Goal: Information Seeking & Learning: Learn about a topic

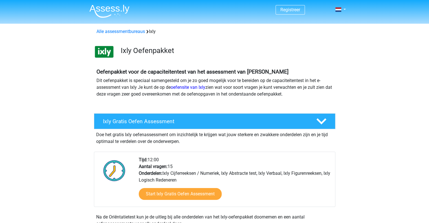
click at [295, 7] on span "Registreer" at bounding box center [290, 10] width 29 height 10
click at [288, 12] on link "Registreer" at bounding box center [291, 9] width 20 height 5
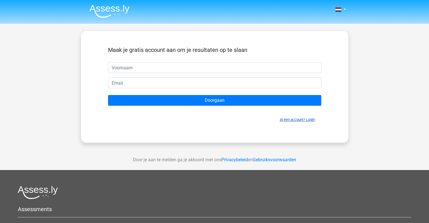
click at [287, 118] on link "Al een account? Login" at bounding box center [297, 120] width 35 height 4
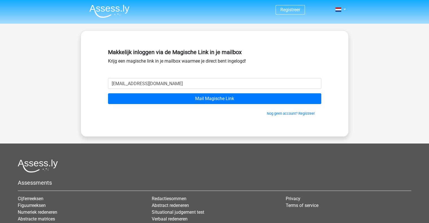
type input "kangewoon101@gmail.com"
click at [108, 93] on input "Mail Magische Link" at bounding box center [214, 98] width 213 height 11
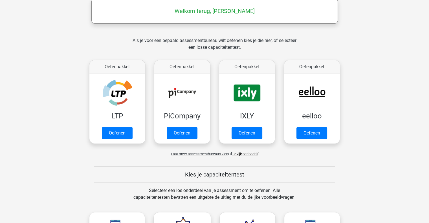
scroll to position [100, 0]
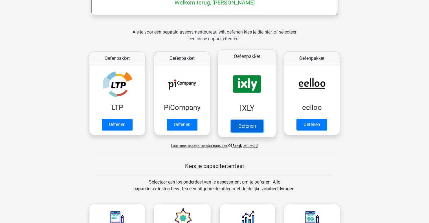
click at [250, 128] on link "Oefenen" at bounding box center [247, 126] width 32 height 12
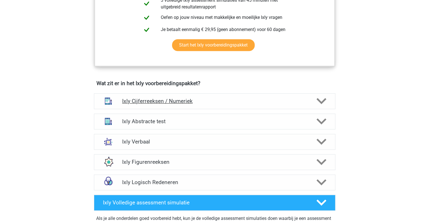
scroll to position [300, 0]
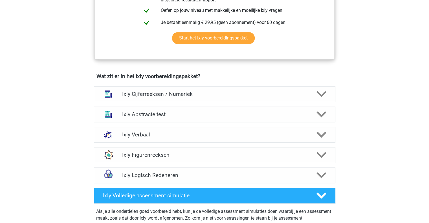
click at [177, 138] on div "Ixly Verbaal" at bounding box center [215, 135] width 242 height 16
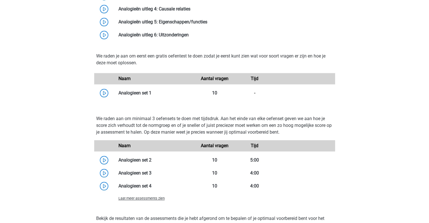
scroll to position [571, 0]
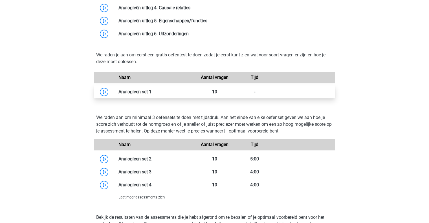
click at [152, 93] on link at bounding box center [152, 91] width 0 height 5
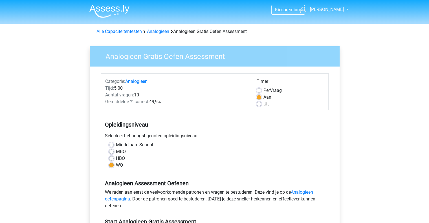
click at [255, 104] on div "Timer Per Vraag Aan Uit" at bounding box center [291, 92] width 76 height 29
click at [261, 104] on div "Uit" at bounding box center [290, 104] width 67 height 7
click at [264, 105] on label "Uit" at bounding box center [266, 104] width 5 height 7
click at [257, 105] on input "Uit" at bounding box center [259, 104] width 5 height 6
radio input "true"
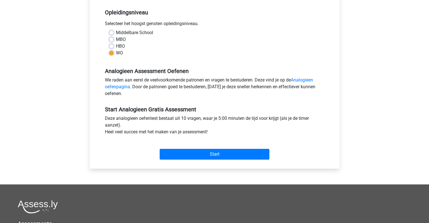
scroll to position [113, 0]
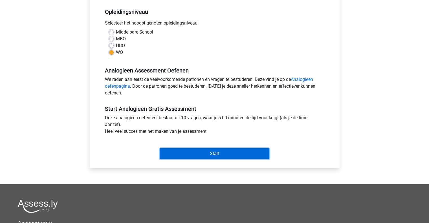
click at [233, 158] on input "Start" at bounding box center [215, 153] width 110 height 11
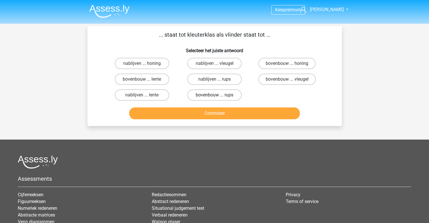
click at [219, 92] on label "bovenbouw ... rups" at bounding box center [214, 94] width 54 height 11
click at [218, 95] on input "bovenbouw ... rups" at bounding box center [217, 97] width 4 height 4
radio input "true"
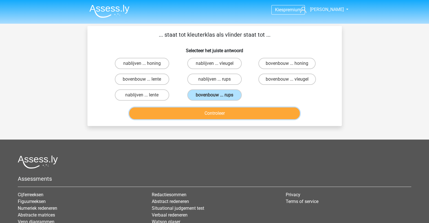
click at [217, 112] on button "Controleer" at bounding box center [214, 114] width 171 height 12
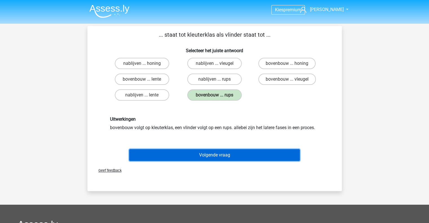
click at [187, 158] on button "Volgende vraag" at bounding box center [214, 155] width 171 height 12
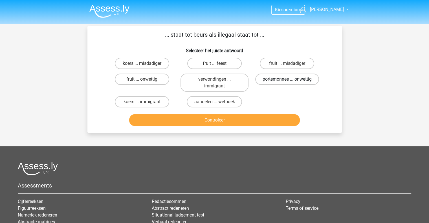
click at [269, 77] on label "portemonnee ... onwettig" at bounding box center [287, 79] width 64 height 11
click at [287, 79] on input "portemonnee ... onwettig" at bounding box center [289, 81] width 4 height 4
radio input "true"
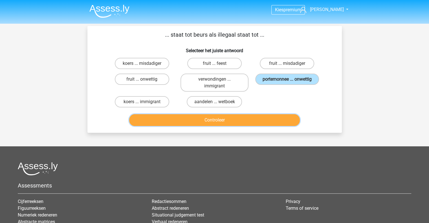
click at [254, 121] on button "Controleer" at bounding box center [214, 120] width 171 height 12
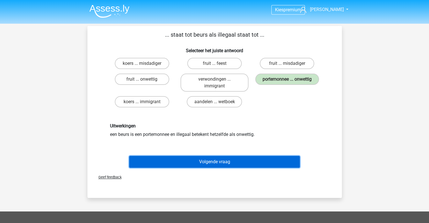
click at [219, 162] on button "Volgende vraag" at bounding box center [214, 162] width 171 height 12
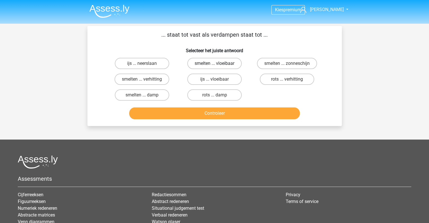
click at [215, 60] on label "smelten ... vloeibaar" at bounding box center [214, 63] width 54 height 11
click at [215, 64] on input "smelten ... vloeibaar" at bounding box center [217, 66] width 4 height 4
radio input "true"
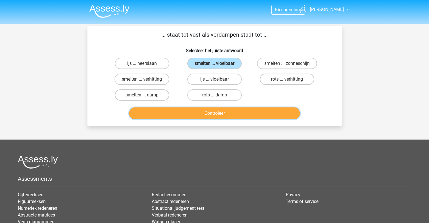
click at [203, 110] on button "Controleer" at bounding box center [214, 114] width 171 height 12
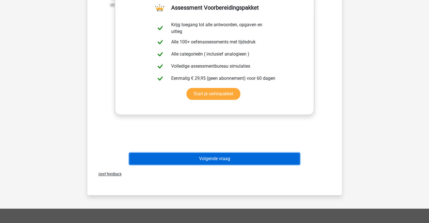
click at [205, 155] on button "Volgende vraag" at bounding box center [214, 159] width 171 height 12
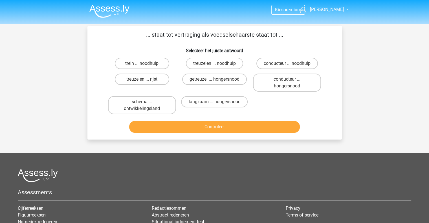
click at [217, 82] on input "getreuzel ... hongersnood" at bounding box center [217, 81] width 4 height 4
radio input "true"
click at [215, 128] on button "Controleer" at bounding box center [214, 127] width 171 height 12
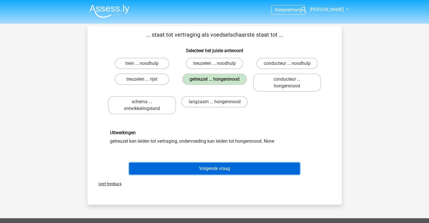
click at [210, 166] on button "Volgende vraag" at bounding box center [214, 169] width 171 height 12
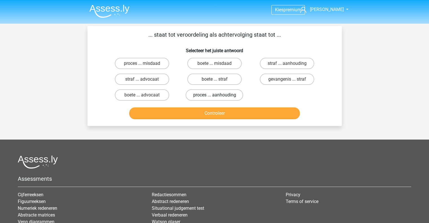
click at [199, 90] on label "proces ... aanhouding" at bounding box center [215, 94] width 58 height 11
click at [215, 95] on input "proces ... aanhouding" at bounding box center [217, 97] width 4 height 4
radio input "true"
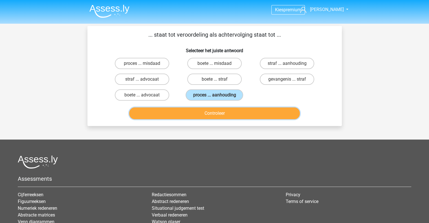
click at [203, 117] on button "Controleer" at bounding box center [214, 114] width 171 height 12
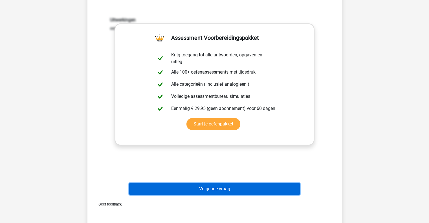
click at [219, 189] on button "Volgende vraag" at bounding box center [214, 189] width 171 height 12
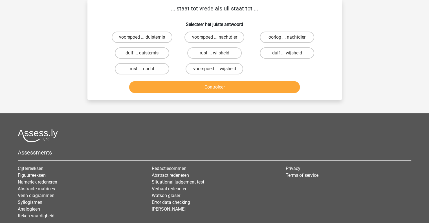
scroll to position [26, 0]
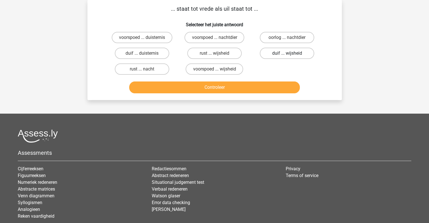
click at [271, 54] on label "duif ... wijsheid" at bounding box center [287, 53] width 54 height 11
click at [287, 54] on input "duif ... wijsheid" at bounding box center [289, 55] width 4 height 4
radio input "true"
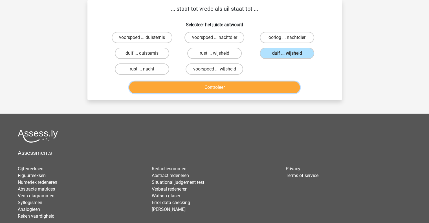
click at [254, 91] on button "Controleer" at bounding box center [214, 88] width 171 height 12
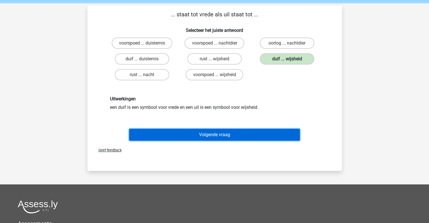
click at [234, 132] on button "Volgende vraag" at bounding box center [214, 135] width 171 height 12
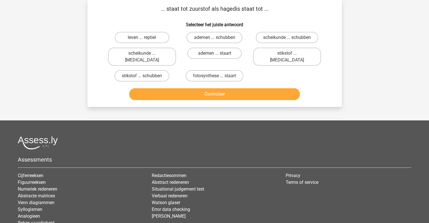
scroll to position [0, 0]
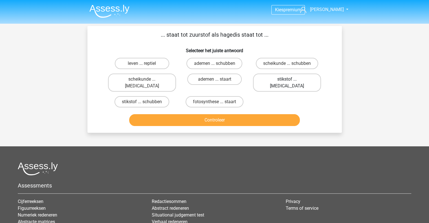
click at [284, 80] on label "stikstof ... krokodil" at bounding box center [287, 83] width 68 height 18
click at [287, 80] on input "stikstof ... krokodil" at bounding box center [289, 81] width 4 height 4
radio input "true"
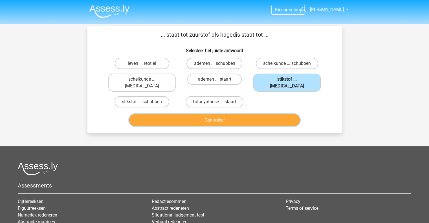
click at [267, 114] on button "Controleer" at bounding box center [214, 120] width 171 height 12
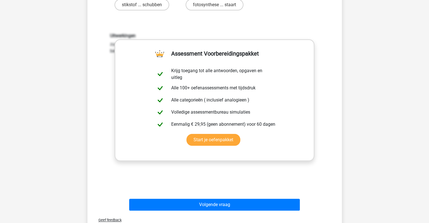
scroll to position [107, 0]
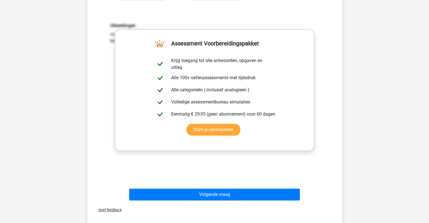
click at [213, 176] on div "Uitwerkingen zuurstof en stikstof vallen beiden in de categorie gassen, een hag…" at bounding box center [215, 96] width 237 height 175
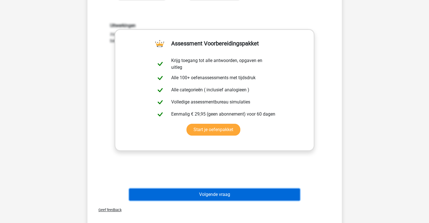
click at [206, 189] on button "Volgende vraag" at bounding box center [214, 195] width 171 height 12
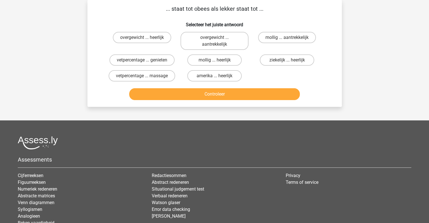
scroll to position [0, 0]
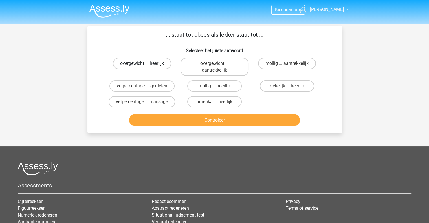
click at [163, 60] on label "overgewicht ... heerlijk" at bounding box center [142, 63] width 58 height 11
click at [146, 64] on input "overgewicht ... heerlijk" at bounding box center [144, 66] width 4 height 4
radio input "true"
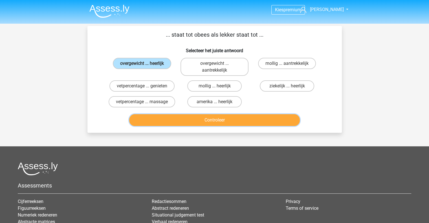
click at [166, 117] on button "Controleer" at bounding box center [214, 120] width 171 height 12
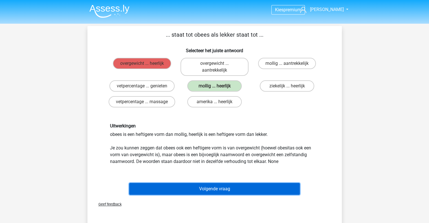
click at [199, 188] on button "Volgende vraag" at bounding box center [214, 189] width 171 height 12
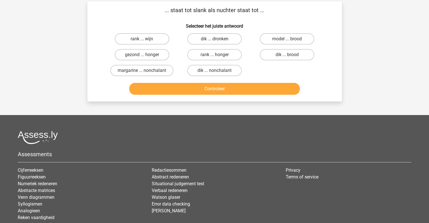
scroll to position [26, 0]
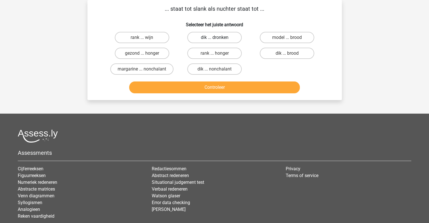
click at [225, 40] on label "dik ... dronken" at bounding box center [214, 37] width 54 height 11
click at [218, 40] on input "dik ... dronken" at bounding box center [217, 40] width 4 height 4
radio input "true"
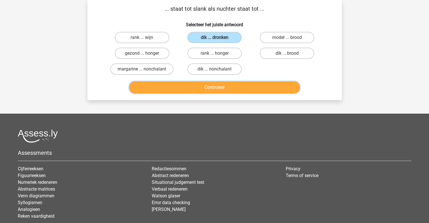
click at [224, 89] on button "Controleer" at bounding box center [214, 88] width 171 height 12
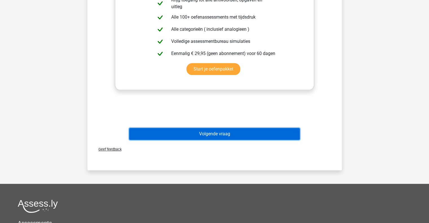
click at [217, 137] on button "Volgende vraag" at bounding box center [214, 134] width 171 height 12
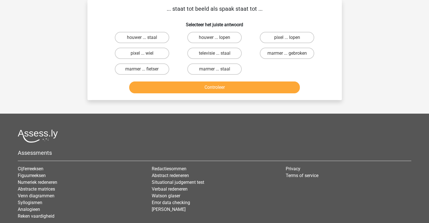
scroll to position [0, 0]
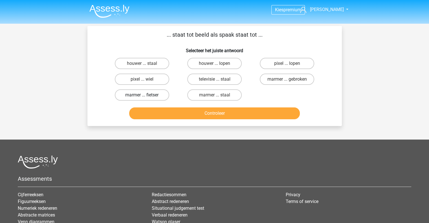
click at [165, 95] on label "marmer ... fietser" at bounding box center [142, 94] width 54 height 11
click at [146, 95] on input "marmer ... fietser" at bounding box center [144, 97] width 4 height 4
radio input "true"
click at [217, 96] on input "marmer ... staal" at bounding box center [217, 97] width 4 height 4
radio input "true"
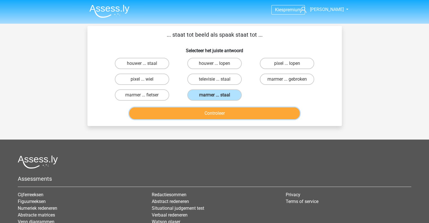
click at [210, 114] on button "Controleer" at bounding box center [214, 114] width 171 height 12
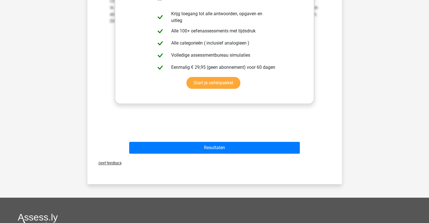
scroll to position [152, 0]
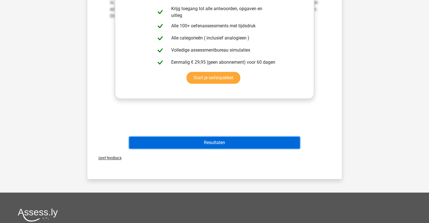
click at [202, 146] on button "Resultaten" at bounding box center [214, 143] width 171 height 12
click at [204, 142] on button "Resultaten" at bounding box center [214, 143] width 171 height 12
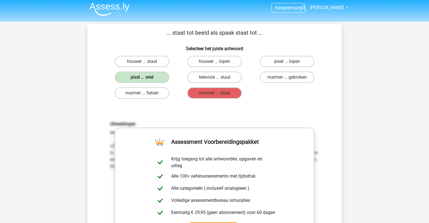
scroll to position [0, 0]
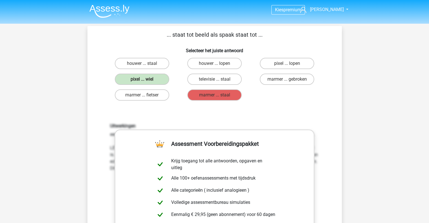
click at [108, 11] on img at bounding box center [109, 11] width 40 height 13
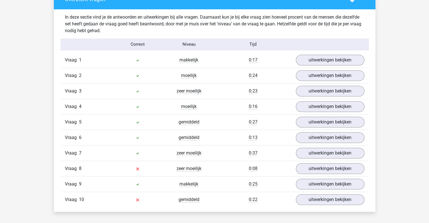
scroll to position [474, 0]
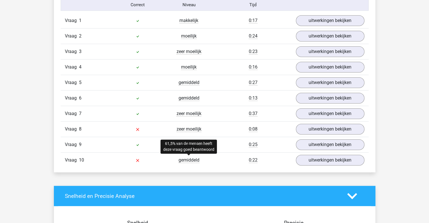
click at [187, 159] on span "gemiddeld" at bounding box center [189, 161] width 21 height 6
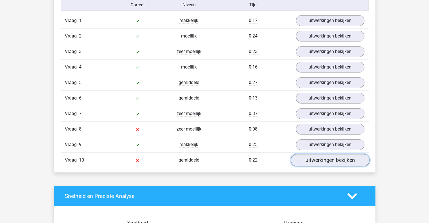
click at [307, 158] on link "uitwerkingen bekijken" at bounding box center [330, 160] width 79 height 12
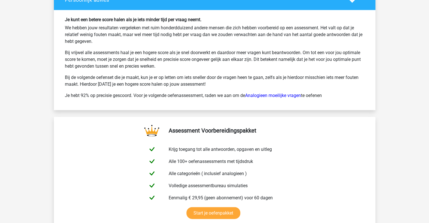
scroll to position [1153, 0]
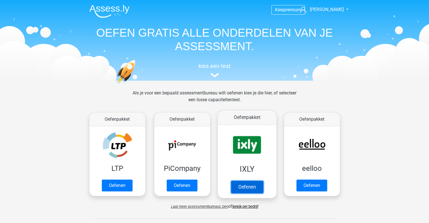
click at [238, 186] on link "Oefenen" at bounding box center [247, 187] width 32 height 12
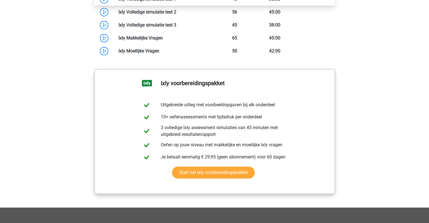
scroll to position [575, 0]
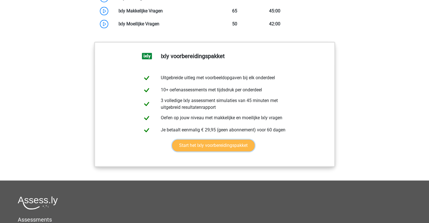
click at [194, 141] on link "Start het Ixly voorbereidingspakket" at bounding box center [213, 146] width 83 height 12
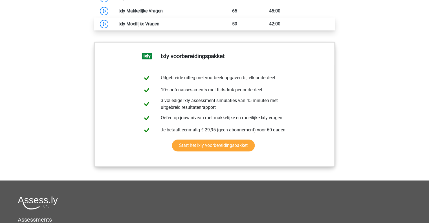
click at [160, 26] on link at bounding box center [160, 23] width 0 height 5
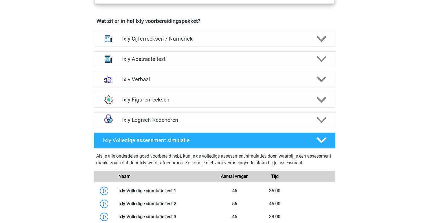
scroll to position [351, 0]
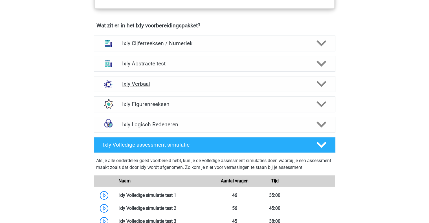
click at [173, 84] on h4 "Ixly Verbaal" at bounding box center [214, 84] width 185 height 6
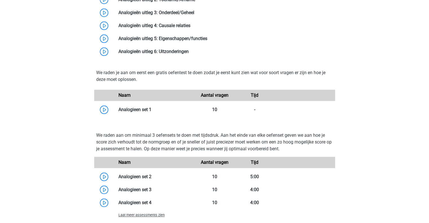
scroll to position [553, 0]
click at [152, 107] on link at bounding box center [152, 109] width 0 height 5
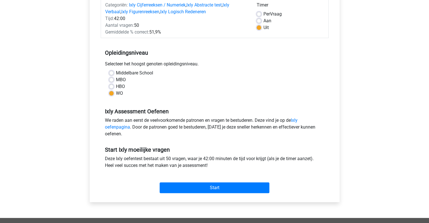
scroll to position [71, 0]
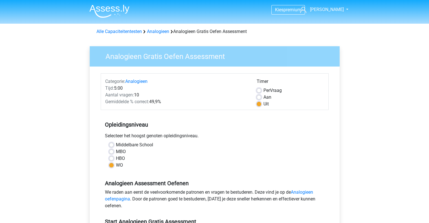
click at [264, 99] on label "Aan" at bounding box center [268, 97] width 8 height 7
click at [261, 99] on input "Aan" at bounding box center [259, 97] width 5 height 6
radio input "true"
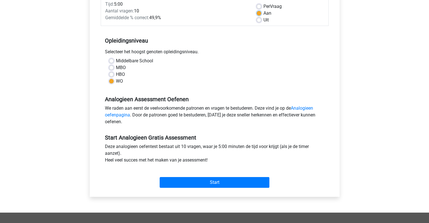
scroll to position [85, 0]
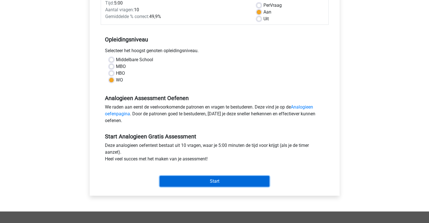
click at [204, 178] on input "Start" at bounding box center [215, 181] width 110 height 11
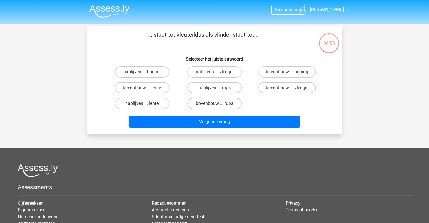
click at [166, 48] on div "... staat tot kleuterklas als vlinder staat tot ... Selecteer het juiste antwoo…" at bounding box center [215, 80] width 250 height 100
click at [155, 90] on label "bovenbouw ... lente" at bounding box center [142, 87] width 54 height 11
click at [146, 90] on input "bovenbouw ... lente" at bounding box center [144, 90] width 4 height 4
radio input "true"
click at [209, 98] on label "bovenbouw ... rups" at bounding box center [214, 103] width 54 height 11
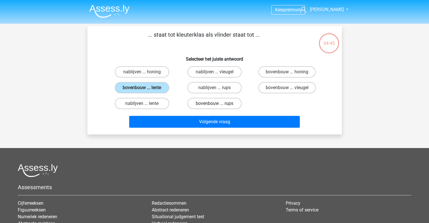
click at [215, 104] on input "bovenbouw ... rups" at bounding box center [217, 106] width 4 height 4
radio input "true"
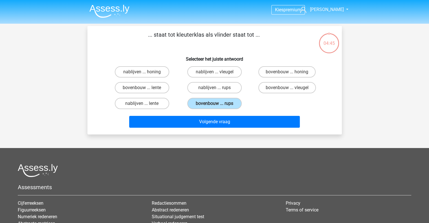
click at [208, 115] on div "Volgende vraag" at bounding box center [215, 121] width 237 height 19
click at [180, 84] on div "nablijven ... rups" at bounding box center [214, 88] width 73 height 16
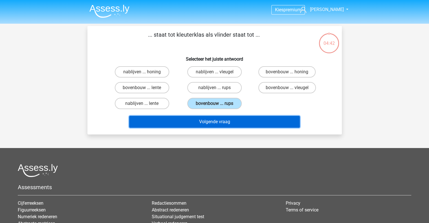
click at [200, 121] on button "Volgende vraag" at bounding box center [214, 122] width 171 height 12
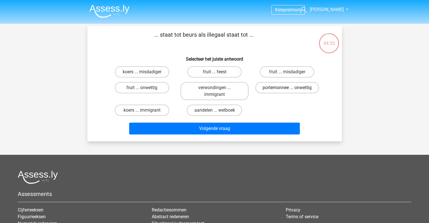
click at [268, 90] on label "portemonnee ... onwettig" at bounding box center [287, 87] width 64 height 11
click at [287, 90] on input "portemonnee ... onwettig" at bounding box center [289, 90] width 4 height 4
radio input "true"
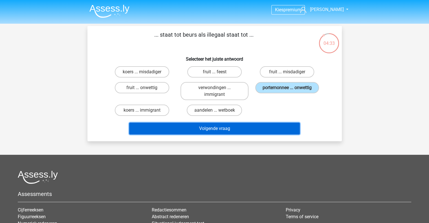
click at [249, 130] on button "Volgende vraag" at bounding box center [214, 129] width 171 height 12
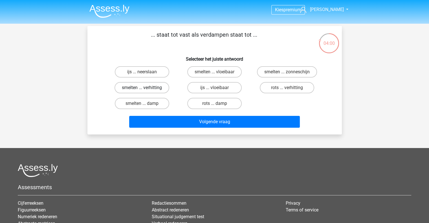
click at [162, 89] on label "smelten ... verhitting" at bounding box center [142, 87] width 55 height 11
click at [146, 89] on input "smelten ... verhitting" at bounding box center [144, 90] width 4 height 4
radio input "true"
click at [164, 90] on label "smelten ... verhitting" at bounding box center [142, 87] width 55 height 11
click at [146, 90] on input "smelten ... verhitting" at bounding box center [144, 90] width 4 height 4
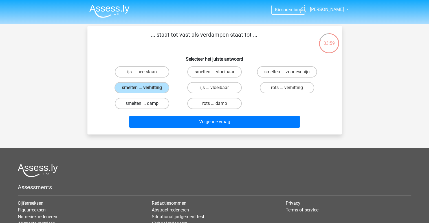
click at [162, 101] on label "smelten ... damp" at bounding box center [142, 103] width 54 height 11
click at [146, 104] on input "smelten ... damp" at bounding box center [144, 106] width 4 height 4
radio input "true"
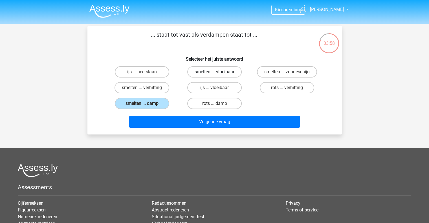
click at [214, 73] on label "smelten ... vloeibaar" at bounding box center [214, 71] width 54 height 11
click at [215, 73] on input "smelten ... vloeibaar" at bounding box center [217, 74] width 4 height 4
radio input "true"
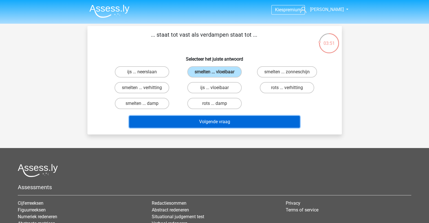
click at [226, 121] on button "Volgende vraag" at bounding box center [214, 122] width 171 height 12
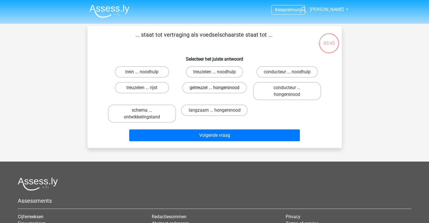
click at [200, 88] on label "getreuzel ... hongersnood" at bounding box center [214, 87] width 65 height 11
click at [215, 88] on input "getreuzel ... hongersnood" at bounding box center [217, 90] width 4 height 4
radio input "true"
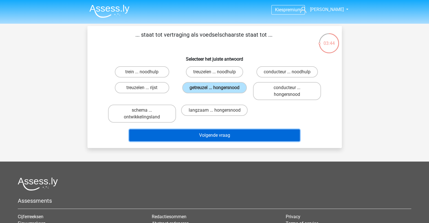
click at [190, 135] on button "Volgende vraag" at bounding box center [214, 136] width 171 height 12
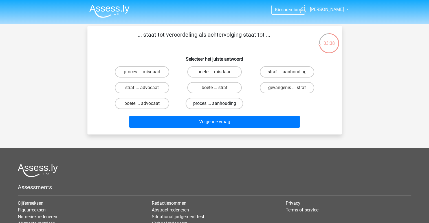
click at [226, 104] on label "proces ... aanhouding" at bounding box center [215, 103] width 58 height 11
click at [218, 104] on input "proces ... aanhouding" at bounding box center [217, 106] width 4 height 4
radio input "true"
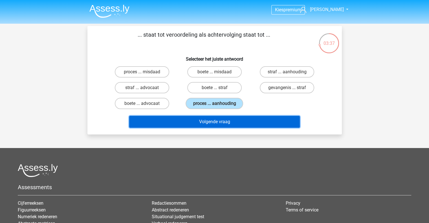
click at [226, 116] on button "Volgende vraag" at bounding box center [214, 122] width 171 height 12
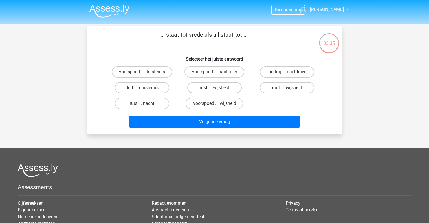
click at [292, 88] on label "duif ... wijsheid" at bounding box center [287, 87] width 54 height 11
click at [291, 88] on input "duif ... wijsheid" at bounding box center [289, 90] width 4 height 4
radio input "true"
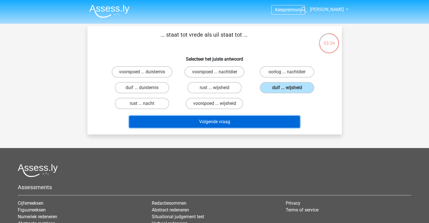
click at [270, 118] on button "Volgende vraag" at bounding box center [214, 122] width 171 height 12
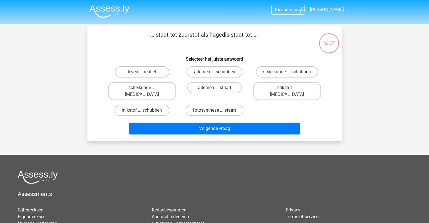
click at [206, 107] on label "fotosynthese ... staart" at bounding box center [215, 110] width 58 height 11
click at [215, 110] on input "fotosynthese ... staart" at bounding box center [217, 112] width 4 height 4
radio input "true"
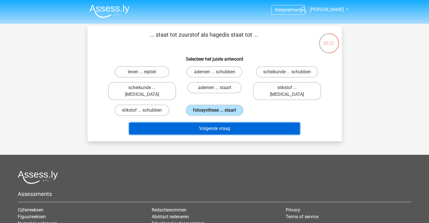
click at [230, 123] on button "Volgende vraag" at bounding box center [214, 129] width 171 height 12
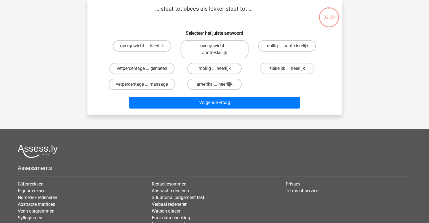
scroll to position [9, 0]
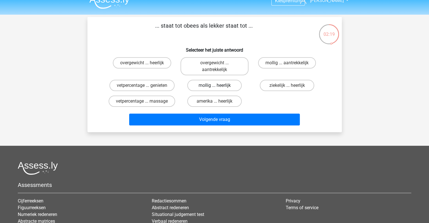
click at [209, 86] on label "mollig ... heerlijk" at bounding box center [214, 85] width 54 height 11
click at [215, 86] on input "mollig ... heerlijk" at bounding box center [217, 88] width 4 height 4
radio input "true"
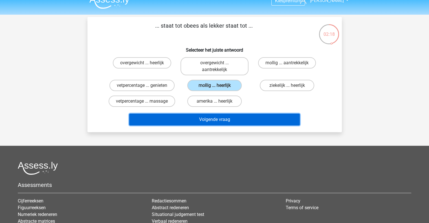
click at [217, 121] on button "Volgende vraag" at bounding box center [214, 120] width 171 height 12
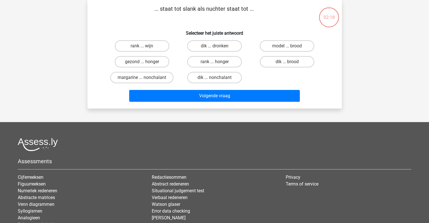
scroll to position [0, 0]
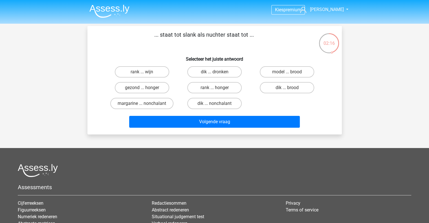
drag, startPoint x: 156, startPoint y: 26, endPoint x: 183, endPoint y: 34, distance: 28.0
click at [183, 34] on div "Kies premium Daniel kangewoon101@gmail.com" at bounding box center [214, 148] width 429 height 297
click at [183, 34] on p "... staat tot slank als nuchter staat tot ..." at bounding box center [204, 38] width 215 height 17
click at [228, 74] on label "dik ... dronken" at bounding box center [214, 71] width 54 height 11
click at [218, 74] on input "dik ... dronken" at bounding box center [217, 74] width 4 height 4
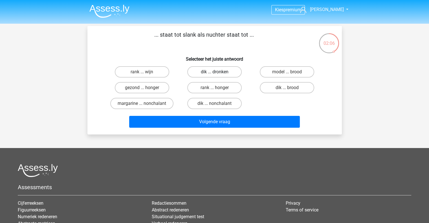
radio input "true"
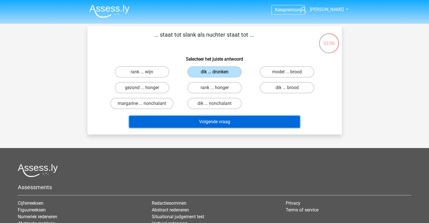
click at [225, 121] on button "Volgende vraag" at bounding box center [214, 122] width 171 height 12
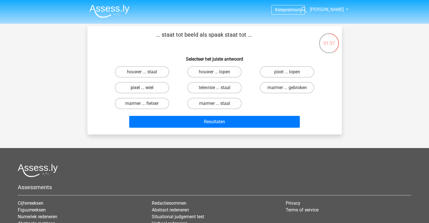
click at [155, 86] on label "pixel ... wiel" at bounding box center [142, 87] width 54 height 11
click at [146, 88] on input "pixel ... wiel" at bounding box center [144, 90] width 4 height 4
radio input "true"
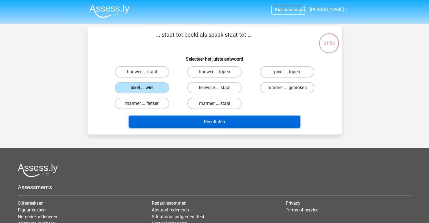
click at [180, 123] on button "Resultaten" at bounding box center [214, 122] width 171 height 12
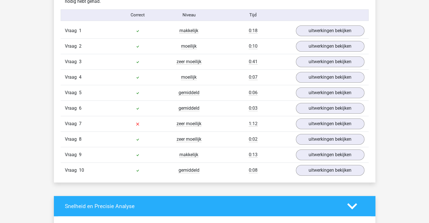
scroll to position [465, 0]
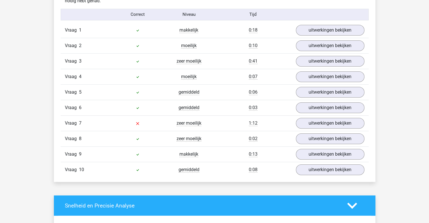
click at [316, 128] on div "Vraag 7 zeer moeilijk 1:12 uitwerkingen bekijken" at bounding box center [215, 123] width 308 height 16
click at [316, 126] on link "uitwerkingen bekijken" at bounding box center [330, 123] width 79 height 12
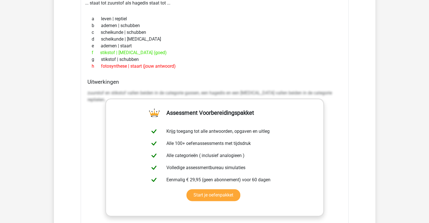
scroll to position [606, 0]
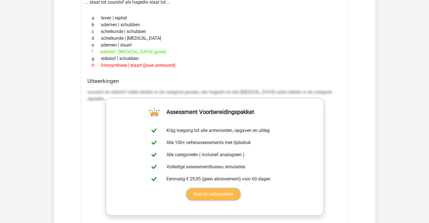
click at [212, 191] on link "Start je oefenpakket" at bounding box center [214, 195] width 54 height 12
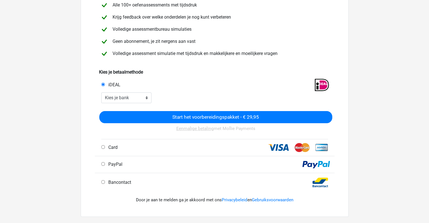
scroll to position [73, 0]
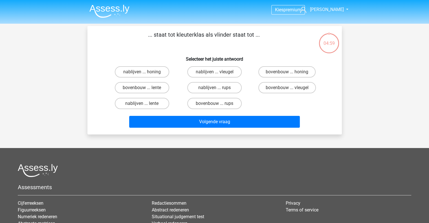
click at [104, 10] on img at bounding box center [109, 11] width 40 height 13
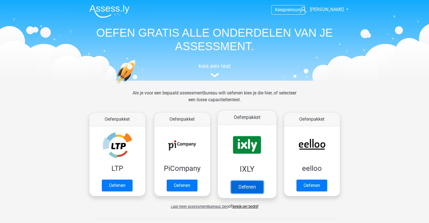
click at [239, 181] on link "Oefenen" at bounding box center [247, 187] width 32 height 12
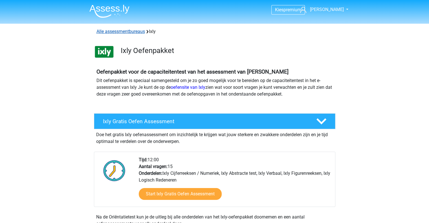
click at [120, 34] on link "Alle assessmentbureaus" at bounding box center [121, 31] width 49 height 5
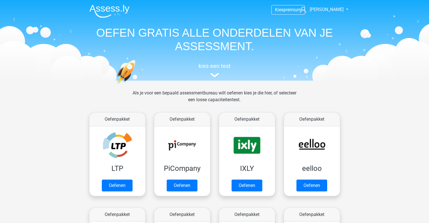
scroll to position [90, 0]
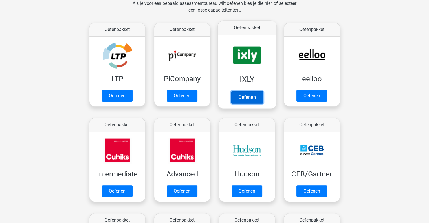
drag, startPoint x: 248, startPoint y: 89, endPoint x: 242, endPoint y: 92, distance: 7.3
click at [242, 92] on link "Oefenen" at bounding box center [247, 97] width 32 height 12
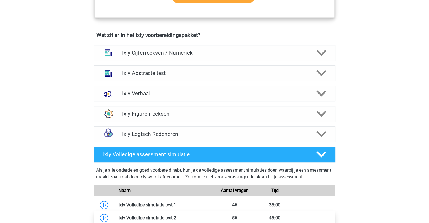
scroll to position [341, 0]
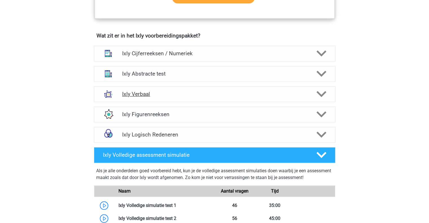
click at [185, 101] on div "Ixly Verbaal" at bounding box center [215, 94] width 242 height 16
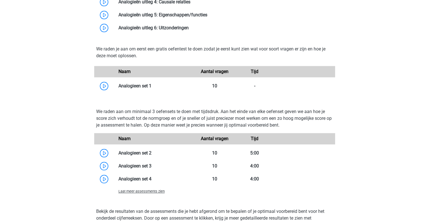
scroll to position [578, 0]
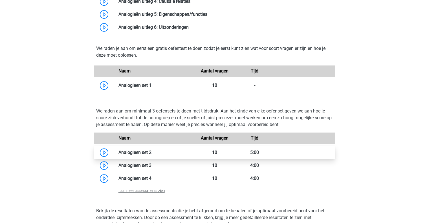
click at [152, 153] on link at bounding box center [152, 152] width 0 height 5
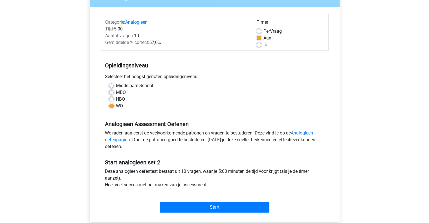
scroll to position [60, 0]
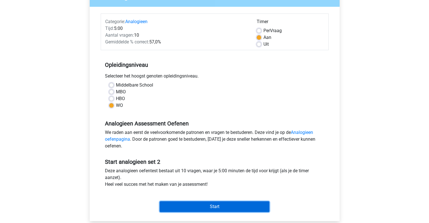
click at [239, 204] on input "Start" at bounding box center [215, 207] width 110 height 11
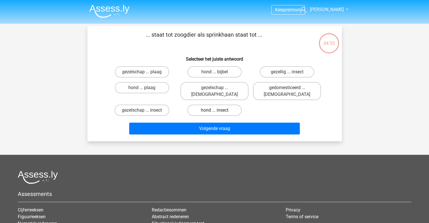
click at [204, 105] on label "hond ... insect" at bounding box center [214, 110] width 54 height 11
click at [215, 110] on input "hond ... insect" at bounding box center [217, 112] width 4 height 4
radio input "true"
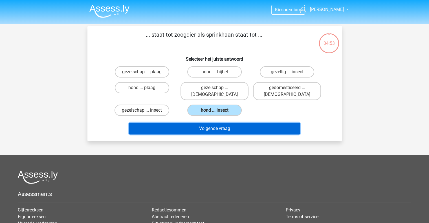
click at [206, 123] on button "Volgende vraag" at bounding box center [214, 129] width 171 height 12
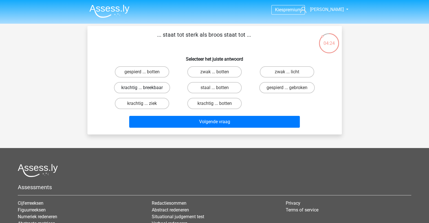
click at [126, 88] on label "krachtig ... breekbaar" at bounding box center [142, 87] width 56 height 11
click at [142, 88] on input "krachtig ... breekbaar" at bounding box center [144, 90] width 4 height 4
radio input "true"
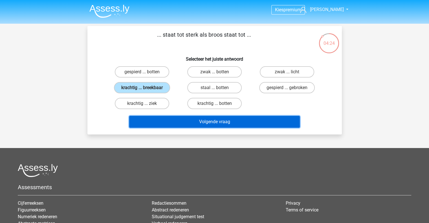
click at [174, 126] on button "Volgende vraag" at bounding box center [214, 122] width 171 height 12
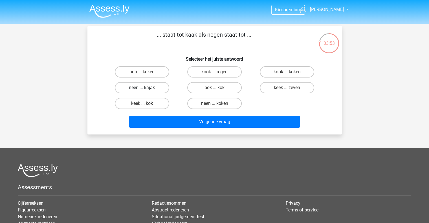
click at [162, 89] on label "neen ... kajak" at bounding box center [142, 87] width 54 height 11
click at [146, 89] on input "neen ... kajak" at bounding box center [144, 90] width 4 height 4
radio input "true"
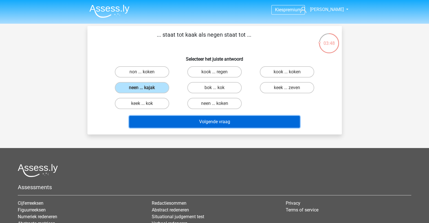
click at [205, 121] on button "Volgende vraag" at bounding box center [214, 122] width 171 height 12
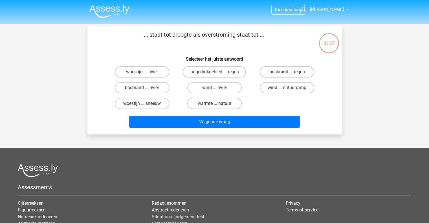
click at [287, 69] on label "bosbrand ... regen" at bounding box center [287, 71] width 54 height 11
click at [287, 72] on input "bosbrand ... regen" at bounding box center [289, 74] width 4 height 4
radio input "true"
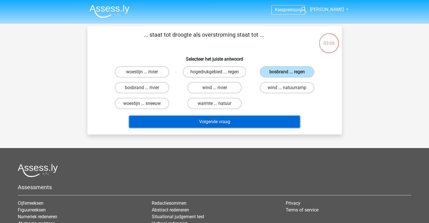
click at [247, 116] on button "Volgende vraag" at bounding box center [214, 122] width 171 height 12
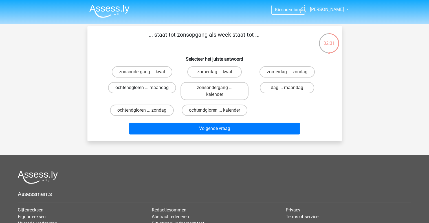
click at [165, 88] on label "ochtendgloren ... maandag" at bounding box center [142, 87] width 68 height 11
click at [146, 88] on input "ochtendgloren ... maandag" at bounding box center [144, 90] width 4 height 4
radio input "true"
click at [155, 111] on label "ochtendgloren ... zondag" at bounding box center [142, 110] width 64 height 11
click at [146, 111] on input "ochtendgloren ... zondag" at bounding box center [144, 112] width 4 height 4
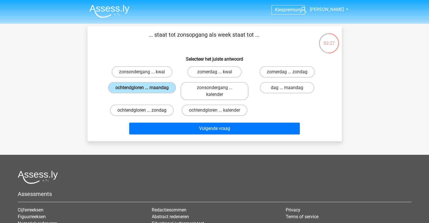
radio input "true"
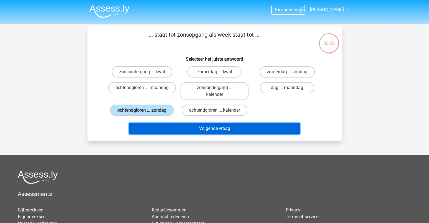
click at [167, 125] on button "Volgende vraag" at bounding box center [214, 129] width 171 height 12
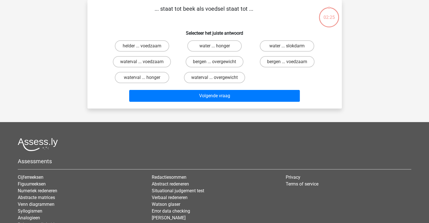
click at [167, 125] on footer "Assessments Cijferreeksen Figuurreeksen Numeriek redeneren Abstracte matrices V…" at bounding box center [214, 196] width 429 height 149
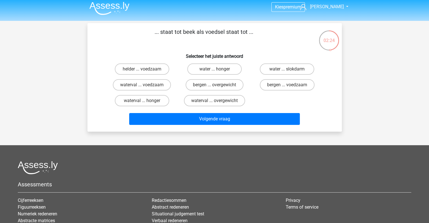
scroll to position [3, 0]
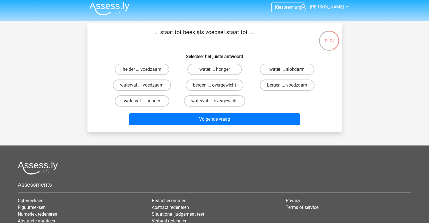
click at [278, 72] on label "water ... slokdarm" at bounding box center [287, 69] width 54 height 11
click at [287, 72] on input "water ... slokdarm" at bounding box center [289, 71] width 4 height 4
radio input "true"
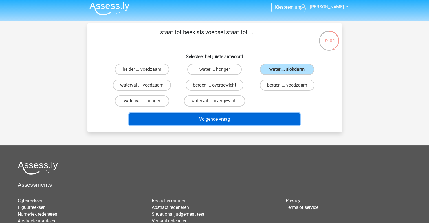
click at [241, 123] on button "Volgende vraag" at bounding box center [214, 119] width 171 height 12
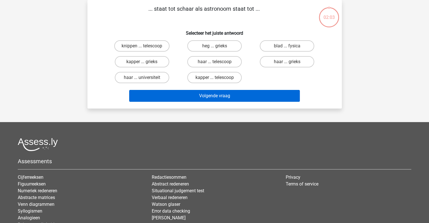
scroll to position [0, 0]
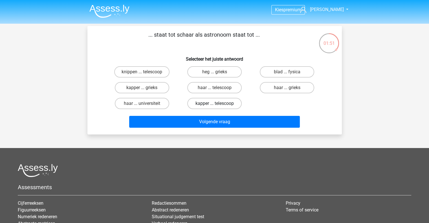
click at [209, 103] on label "kapper ... telescoop" at bounding box center [214, 103] width 54 height 11
click at [215, 104] on input "kapper ... telescoop" at bounding box center [217, 106] width 4 height 4
radio input "true"
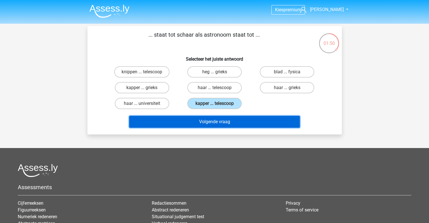
click at [204, 123] on button "Volgende vraag" at bounding box center [214, 122] width 171 height 12
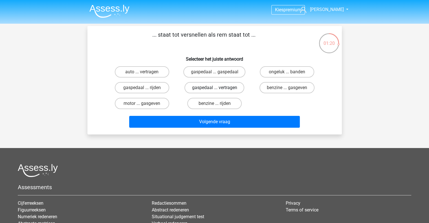
click at [235, 90] on label "gaspedaal ... vertragen" at bounding box center [215, 87] width 60 height 11
click at [218, 90] on input "gaspedaal ... vertragen" at bounding box center [217, 90] width 4 height 4
radio input "true"
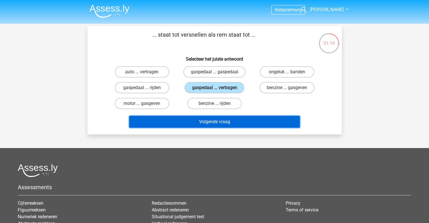
click at [241, 127] on button "Volgende vraag" at bounding box center [214, 122] width 171 height 12
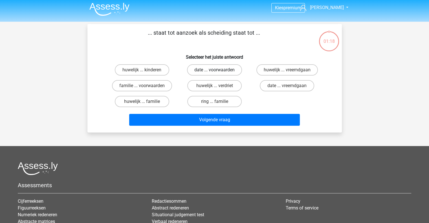
scroll to position [1, 0]
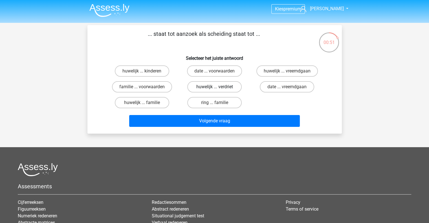
click at [215, 84] on label "huwelijk ... verdriet" at bounding box center [214, 86] width 54 height 11
click at [215, 87] on input "huwelijk ... verdriet" at bounding box center [217, 89] width 4 height 4
radio input "true"
click at [208, 84] on label "huwelijk ... verdriet" at bounding box center [214, 86] width 54 height 11
click at [215, 87] on input "huwelijk ... verdriet" at bounding box center [217, 89] width 4 height 4
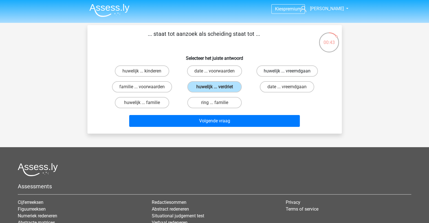
click at [286, 73] on label "huwelijk ... vreemdgaan" at bounding box center [288, 70] width 62 height 11
click at [287, 73] on input "huwelijk ... vreemdgaan" at bounding box center [289, 73] width 4 height 4
radio input "true"
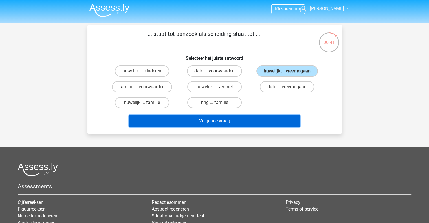
click at [223, 117] on button "Volgende vraag" at bounding box center [214, 121] width 171 height 12
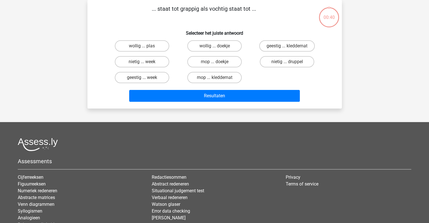
scroll to position [3, 0]
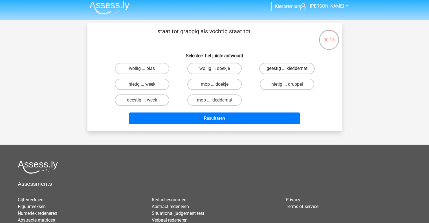
click at [276, 64] on label "geestig ... kleddernat" at bounding box center [287, 68] width 56 height 11
click at [287, 69] on input "geestig ... kleddernat" at bounding box center [289, 71] width 4 height 4
radio input "true"
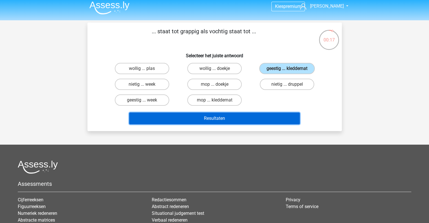
click at [239, 115] on button "Resultaten" at bounding box center [214, 119] width 171 height 12
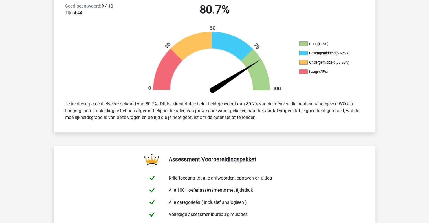
scroll to position [198, 0]
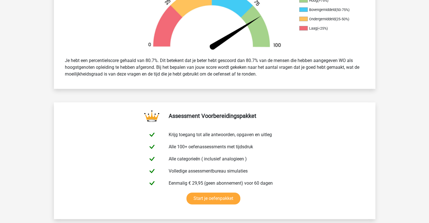
drag, startPoint x: 0, startPoint y: 0, endPoint x: 170, endPoint y: 53, distance: 177.7
click at [170, 53] on div "Je hebt een percentielscore gehaald van 80.7%. Dit betekent dat je beter hebt g…" at bounding box center [215, 67] width 322 height 29
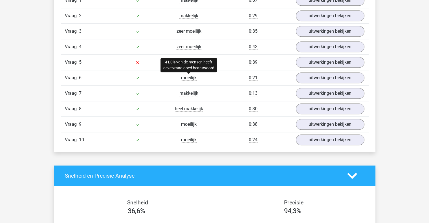
scroll to position [495, 0]
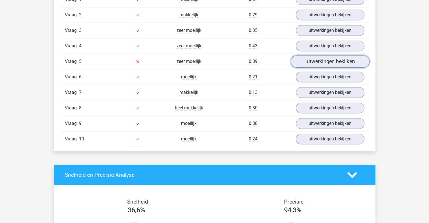
click at [302, 62] on link "uitwerkingen bekijken" at bounding box center [330, 61] width 79 height 12
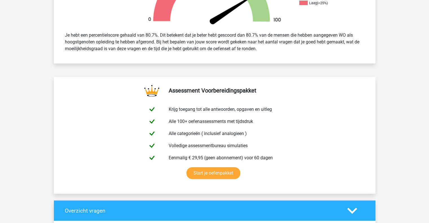
scroll to position [221, 0]
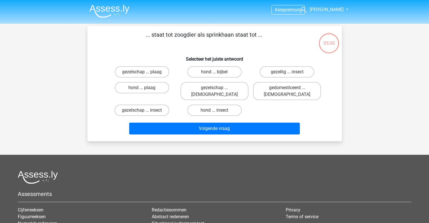
scroll to position [3, 0]
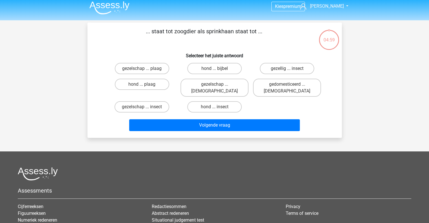
click at [105, 10] on img at bounding box center [109, 7] width 40 height 13
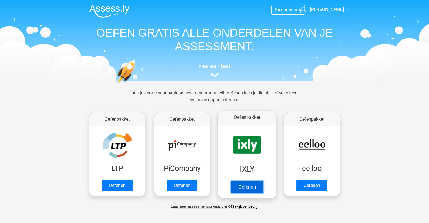
click at [260, 188] on link "Oefenen" at bounding box center [247, 187] width 32 height 12
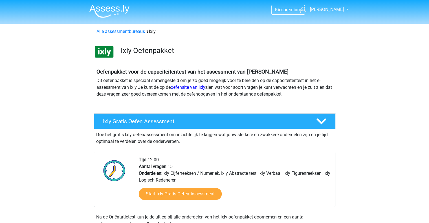
click at [107, 47] on img at bounding box center [104, 52] width 20 height 20
click at [108, 53] on img at bounding box center [104, 52] width 20 height 20
click at [133, 36] on div "Alle assessmentbureaus Ixly" at bounding box center [215, 31] width 268 height 14
click at [133, 34] on link "Alle assessmentbureaus" at bounding box center [121, 31] width 49 height 5
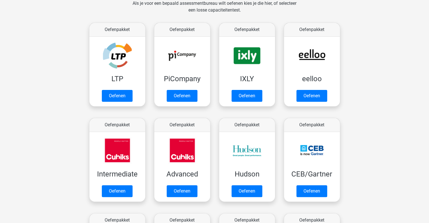
scroll to position [97, 0]
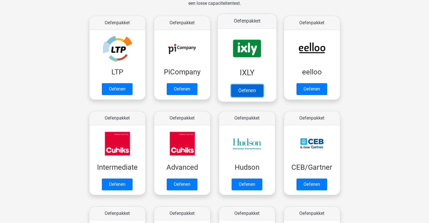
click at [237, 86] on link "Oefenen" at bounding box center [247, 90] width 32 height 12
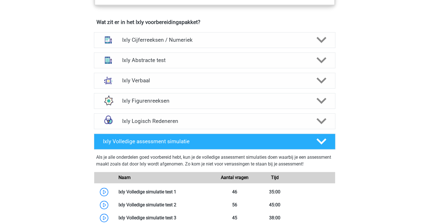
scroll to position [354, 0]
click at [148, 81] on h4 "Ixly Verbaal" at bounding box center [214, 81] width 185 height 6
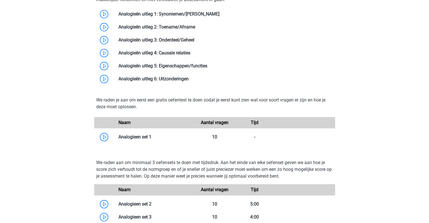
scroll to position [580, 0]
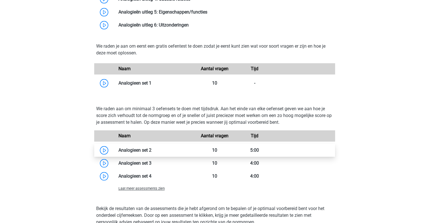
click at [152, 148] on link at bounding box center [152, 150] width 0 height 5
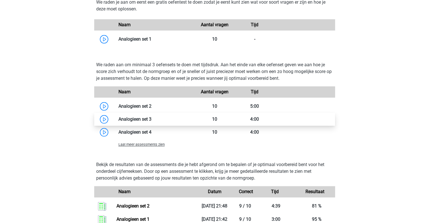
click at [152, 119] on link at bounding box center [152, 119] width 0 height 5
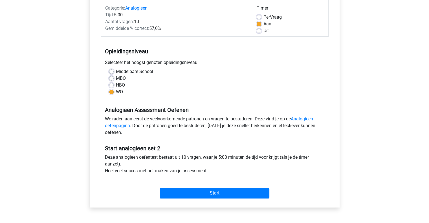
scroll to position [88, 0]
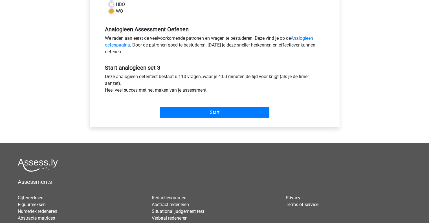
scroll to position [150, 0]
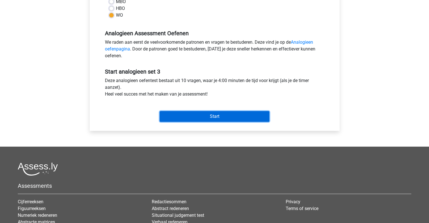
click at [227, 114] on input "Start" at bounding box center [215, 116] width 110 height 11
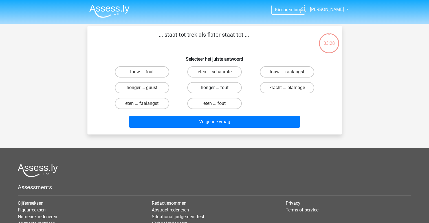
click at [219, 84] on label "honger ... fout" at bounding box center [214, 87] width 54 height 11
click at [218, 88] on input "honger ... fout" at bounding box center [217, 90] width 4 height 4
radio input "true"
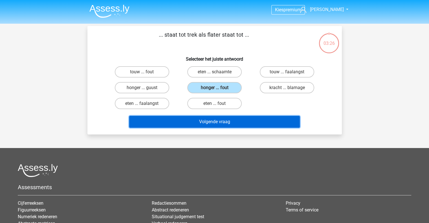
click at [215, 116] on button "Volgende vraag" at bounding box center [214, 122] width 171 height 12
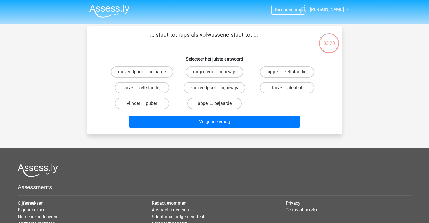
click at [156, 101] on label "vlinder ... puber" at bounding box center [142, 103] width 54 height 11
click at [146, 104] on input "vlinder ... puber" at bounding box center [144, 106] width 4 height 4
radio input "true"
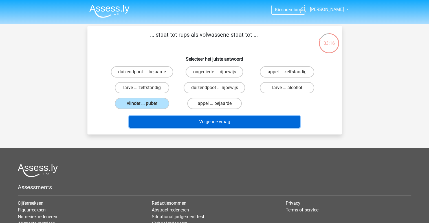
click at [209, 127] on button "Volgende vraag" at bounding box center [214, 122] width 171 height 12
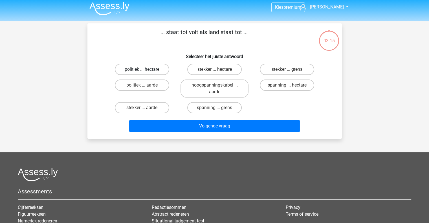
scroll to position [2, 0]
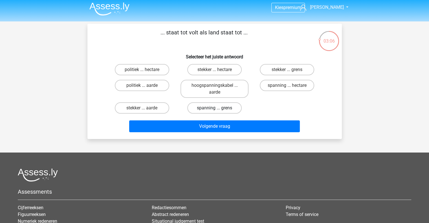
click at [207, 109] on label "spanning ... grens" at bounding box center [214, 107] width 54 height 11
click at [215, 109] on input "spanning ... grens" at bounding box center [217, 110] width 4 height 4
radio input "true"
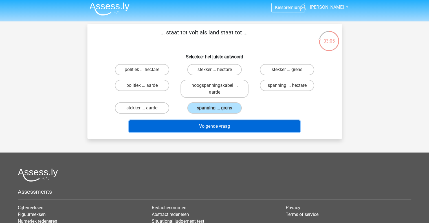
click at [207, 123] on button "Volgende vraag" at bounding box center [214, 127] width 171 height 12
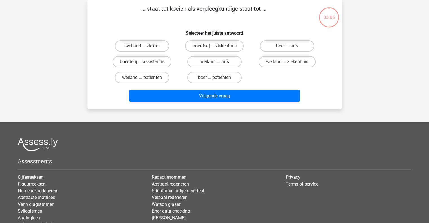
scroll to position [2, 0]
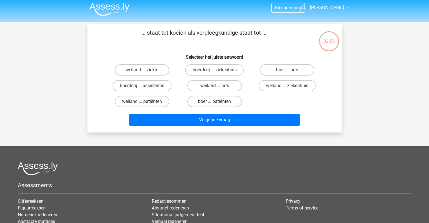
click at [265, 79] on div "weiland ... ziekenhuis" at bounding box center [287, 86] width 73 height 16
click at [267, 86] on label "weiland ... ziekenhuis" at bounding box center [287, 85] width 57 height 11
click at [287, 86] on input "weiland ... ziekenhuis" at bounding box center [289, 88] width 4 height 4
radio input "true"
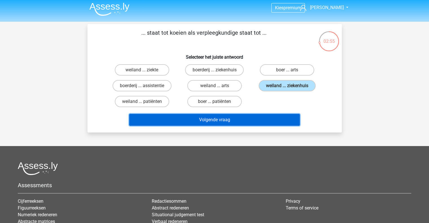
click at [257, 119] on button "Volgende vraag" at bounding box center [214, 120] width 171 height 12
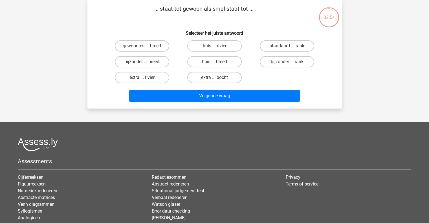
scroll to position [0, 0]
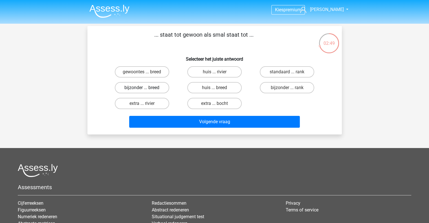
click at [158, 89] on label "bijzonder ... breed" at bounding box center [142, 87] width 54 height 11
click at [146, 89] on input "bijzonder ... breed" at bounding box center [144, 90] width 4 height 4
radio input "true"
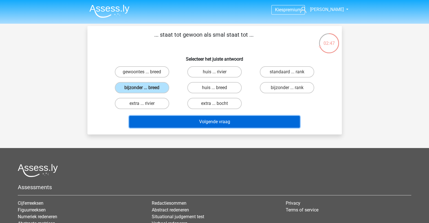
click at [257, 127] on button "Volgende vraag" at bounding box center [214, 122] width 171 height 12
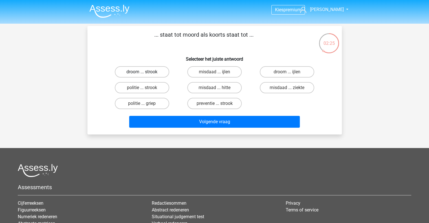
click at [159, 72] on label "droom ... strook" at bounding box center [142, 71] width 54 height 11
click at [146, 72] on input "droom ... strook" at bounding box center [144, 74] width 4 height 4
radio input "true"
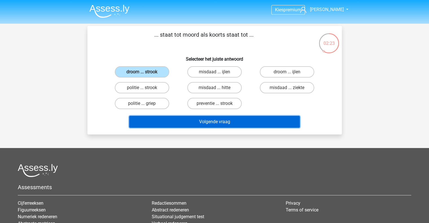
click at [182, 117] on button "Volgende vraag" at bounding box center [214, 122] width 171 height 12
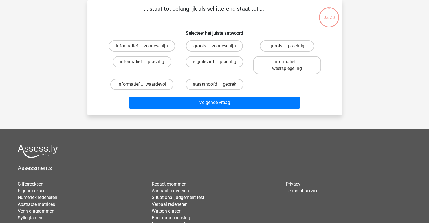
scroll to position [14, 0]
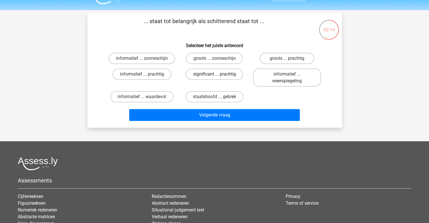
click at [212, 74] on label "significant ... prachtig" at bounding box center [215, 74] width 58 height 11
click at [215, 74] on input "significant ... prachtig" at bounding box center [217, 76] width 4 height 4
radio input "true"
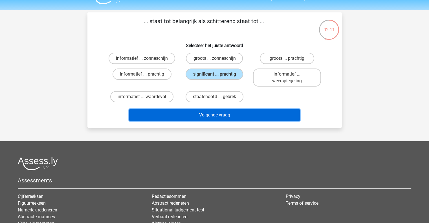
click at [220, 117] on button "Volgende vraag" at bounding box center [214, 115] width 171 height 12
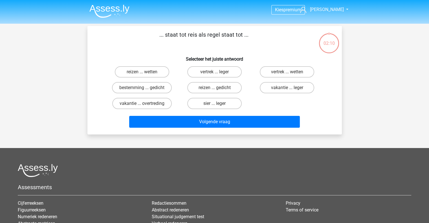
scroll to position [2, 0]
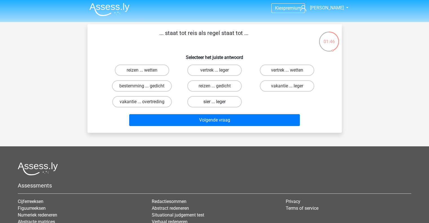
click at [205, 102] on label "sier ... leger" at bounding box center [214, 101] width 54 height 11
click at [215, 102] on input "sier ... leger" at bounding box center [217, 104] width 4 height 4
radio input "true"
click at [205, 102] on label "sier ... leger" at bounding box center [214, 101] width 54 height 11
click at [215, 102] on input "sier ... leger" at bounding box center [217, 104] width 4 height 4
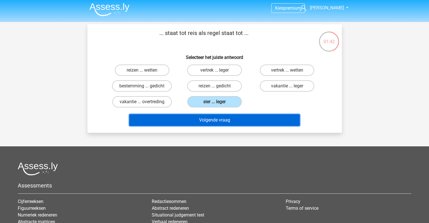
click at [228, 118] on button "Volgende vraag" at bounding box center [214, 120] width 171 height 12
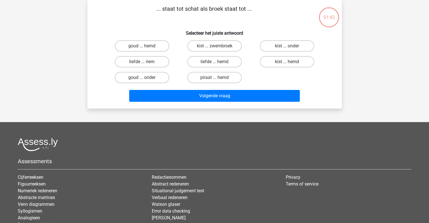
scroll to position [19, 0]
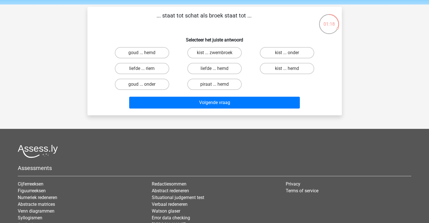
drag, startPoint x: 183, startPoint y: 21, endPoint x: 263, endPoint y: 32, distance: 81.0
click at [263, 32] on div "... staat tot schat als broek staat tot ... Selecteer het juiste antwoord goud …" at bounding box center [215, 61] width 250 height 100
click at [252, 44] on div "... staat tot schat als broek staat tot ... Selecteer het juiste antwoord goud …" at bounding box center [215, 61] width 250 height 100
click at [229, 51] on label "kist ... zwembroek" at bounding box center [214, 52] width 54 height 11
click at [218, 53] on input "kist ... zwembroek" at bounding box center [217, 55] width 4 height 4
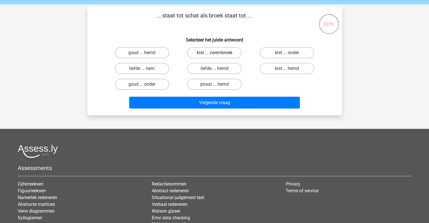
radio input "true"
click at [225, 67] on label "liefde ... hemd" at bounding box center [214, 68] width 54 height 11
click at [218, 69] on input "liefde ... hemd" at bounding box center [217, 71] width 4 height 4
radio input "true"
click at [162, 66] on label "liefde ... riem" at bounding box center [142, 68] width 54 height 11
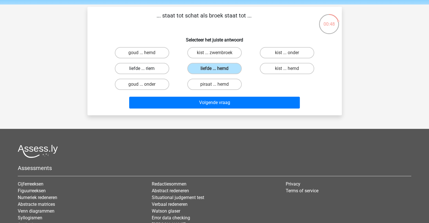
click at [146, 69] on input "liefde ... riem" at bounding box center [144, 71] width 4 height 4
radio input "true"
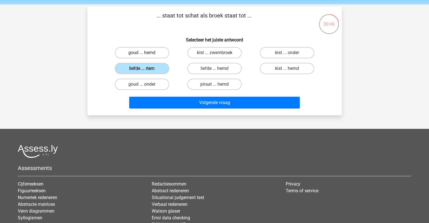
click at [157, 51] on label "goud ... hemd" at bounding box center [142, 52] width 54 height 11
click at [146, 53] on input "goud ... hemd" at bounding box center [144, 55] width 4 height 4
radio input "true"
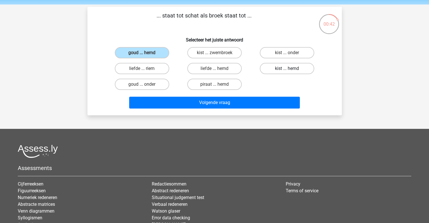
click at [273, 63] on label "kist ... hemd" at bounding box center [287, 68] width 54 height 11
click at [287, 69] on input "kist ... hemd" at bounding box center [289, 71] width 4 height 4
radio input "true"
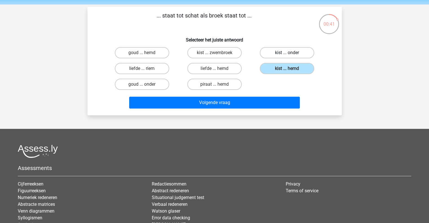
click at [276, 58] on label "kist ... onder" at bounding box center [287, 52] width 54 height 11
click at [287, 56] on input "kist ... onder" at bounding box center [289, 55] width 4 height 4
radio input "true"
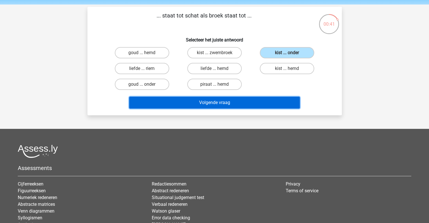
click at [252, 101] on button "Volgende vraag" at bounding box center [214, 103] width 171 height 12
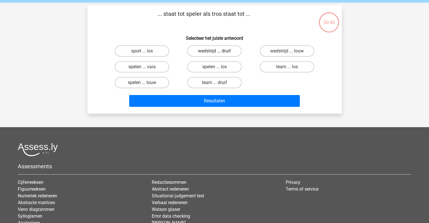
scroll to position [21, 0]
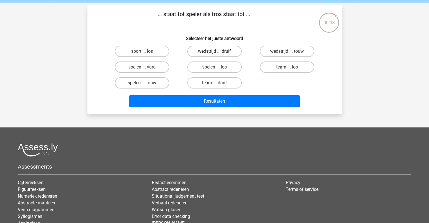
click at [205, 49] on label "wedstrijd ... druif" at bounding box center [214, 51] width 54 height 11
click at [215, 51] on input "wedstrijd ... druif" at bounding box center [217, 53] width 4 height 4
radio input "true"
click at [199, 80] on label "team ... druif" at bounding box center [214, 82] width 54 height 11
click at [215, 83] on input "team ... druif" at bounding box center [217, 85] width 4 height 4
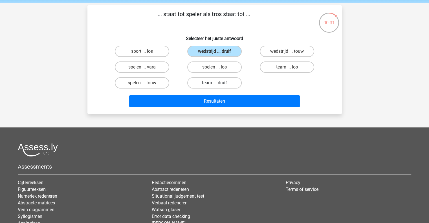
radio input "true"
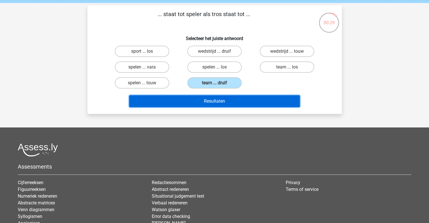
click at [227, 95] on button "Resultaten" at bounding box center [214, 101] width 171 height 12
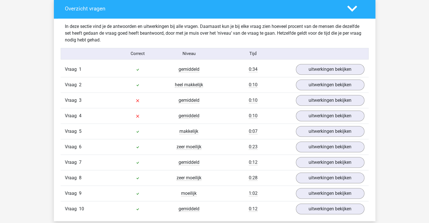
scroll to position [476, 0]
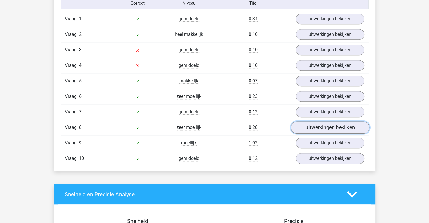
click at [303, 124] on link "uitwerkingen bekijken" at bounding box center [330, 127] width 79 height 12
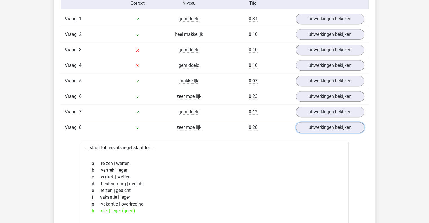
scroll to position [479, 0]
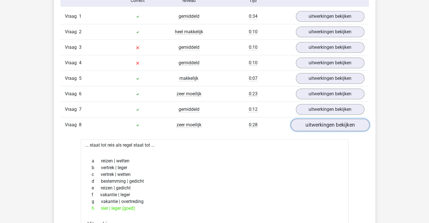
click at [303, 128] on link "uitwerkingen bekijken" at bounding box center [330, 125] width 79 height 12
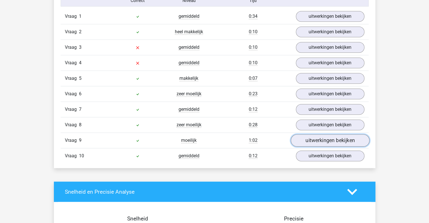
click at [315, 143] on link "uitwerkingen bekijken" at bounding box center [330, 140] width 79 height 12
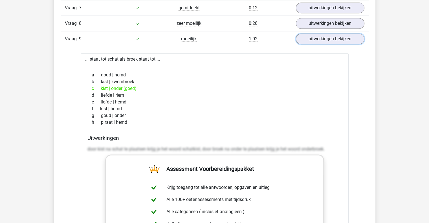
scroll to position [580, 0]
click at [343, 33] on link "uitwerkingen bekijken" at bounding box center [330, 39] width 79 height 12
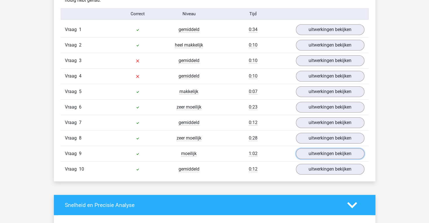
scroll to position [456, 0]
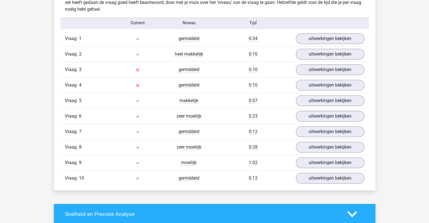
drag, startPoint x: 269, startPoint y: 57, endPoint x: 255, endPoint y: 70, distance: 18.4
click at [255, 70] on span "0:10" at bounding box center [253, 70] width 9 height 6
click at [317, 70] on link "uitwerkingen bekijken" at bounding box center [330, 70] width 79 height 12
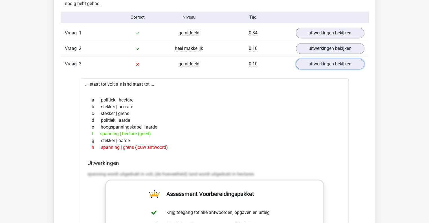
scroll to position [462, 0]
drag, startPoint x: 156, startPoint y: 132, endPoint x: 130, endPoint y: 126, distance: 26.2
click at [130, 126] on div "a politiek | hectare b stekker | hectare c stekker | grens d politiek | aarde e…" at bounding box center [215, 124] width 255 height 59
click at [130, 126] on div "e hoogspanningskabel | aarde" at bounding box center [215, 127] width 255 height 7
click at [119, 129] on div "e hoogspanningskabel | aarde" at bounding box center [215, 127] width 255 height 7
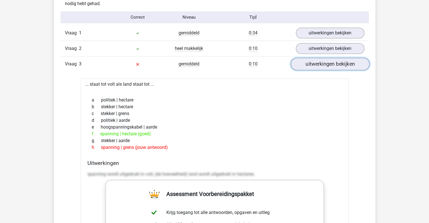
click at [319, 64] on link "uitwerkingen bekijken" at bounding box center [330, 64] width 79 height 12
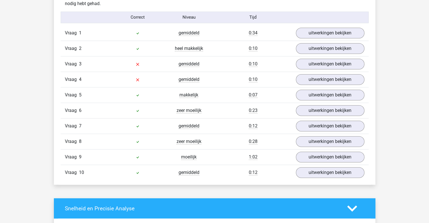
click at [303, 84] on div "Vraag 4 gemiddeld 0:10 uitwerkingen bekijken" at bounding box center [215, 80] width 308 height 16
click at [306, 83] on link "uitwerkingen bekijken" at bounding box center [330, 79] width 79 height 12
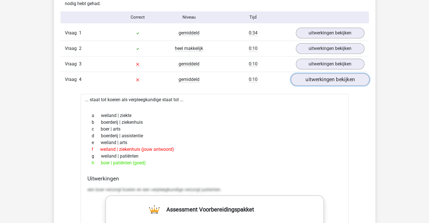
click at [344, 80] on link "uitwerkingen bekijken" at bounding box center [330, 79] width 79 height 12
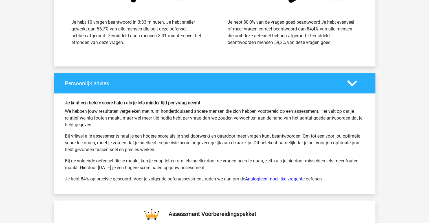
scroll to position [925, 0]
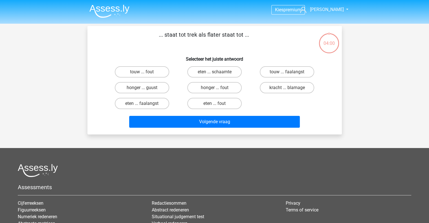
click at [106, 13] on img at bounding box center [109, 11] width 40 height 13
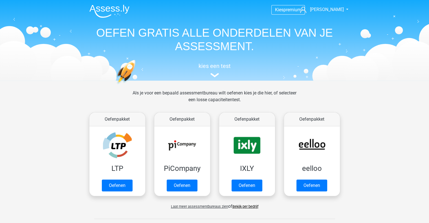
drag, startPoint x: 289, startPoint y: 220, endPoint x: 246, endPoint y: 205, distance: 45.8
click at [246, 205] on link "Bekijk per bedrijf" at bounding box center [246, 207] width 26 height 4
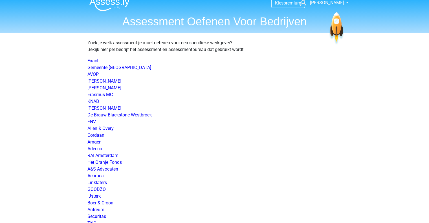
scroll to position [53, 0]
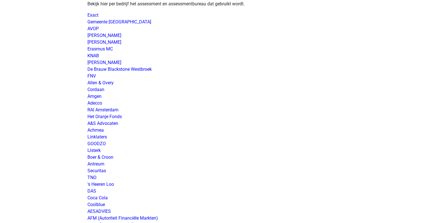
click at [105, 137] on link "Linklaters" at bounding box center [97, 136] width 19 height 5
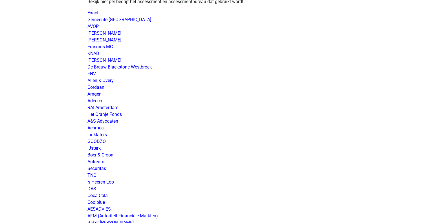
scroll to position [55, 0]
click at [99, 132] on link "Linklaters" at bounding box center [97, 134] width 19 height 5
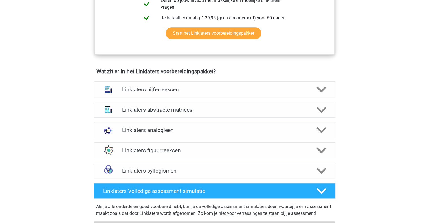
scroll to position [359, 0]
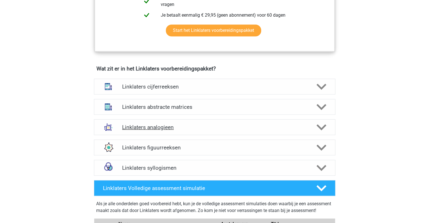
click at [166, 130] on h4 "Linklaters analogieen" at bounding box center [214, 127] width 185 height 6
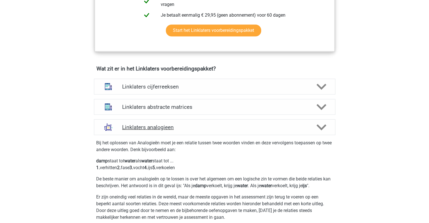
scroll to position [404, 0]
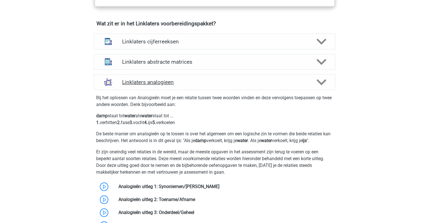
click at [159, 84] on h4 "Linklaters analogieen" at bounding box center [214, 82] width 185 height 6
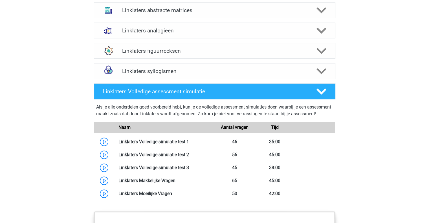
scroll to position [460, 0]
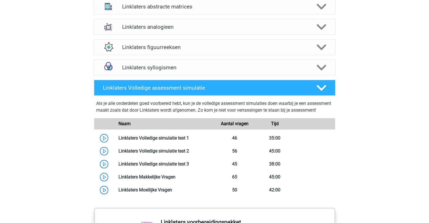
click at [154, 93] on div "Linklaters Volledige assessment simulatie" at bounding box center [215, 88] width 242 height 16
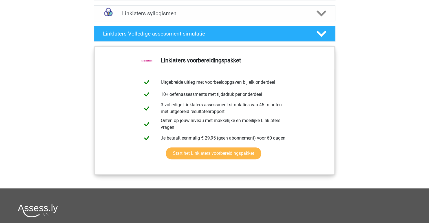
scroll to position [514, 0]
click at [261, 148] on link "Start het Linklaters voorbereidingspakket" at bounding box center [213, 154] width 95 height 12
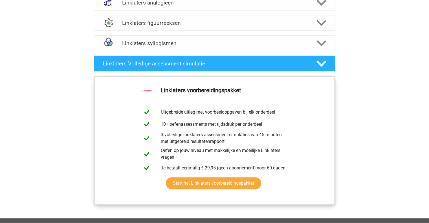
scroll to position [483, 0]
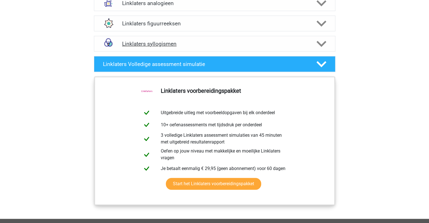
click at [285, 45] on h4 "Linklaters syllogismen" at bounding box center [214, 44] width 185 height 6
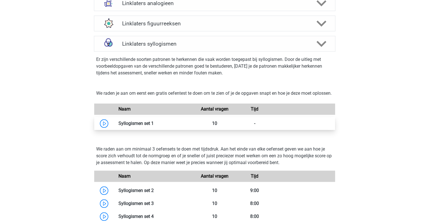
click at [154, 126] on link at bounding box center [154, 123] width 0 height 5
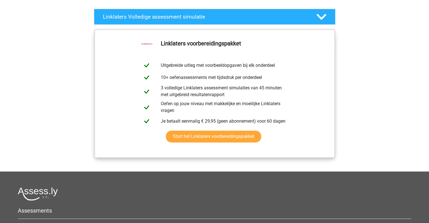
scroll to position [757, 0]
click at [193, 12] on div "Linklaters Volledige assessment simulatie Als je alle onderdelen goed voorberei…" at bounding box center [215, 16] width 264 height 20
click at [194, 20] on h4 "Linklaters Volledige assessment simulatie" at bounding box center [205, 17] width 204 height 6
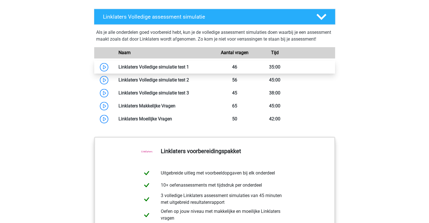
click at [189, 70] on link at bounding box center [189, 66] width 0 height 5
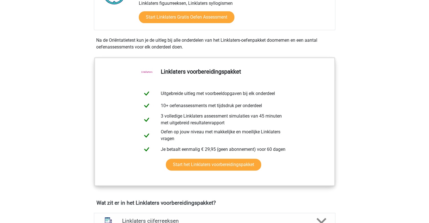
scroll to position [220, 0]
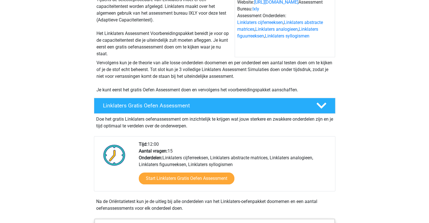
scroll to position [105, 0]
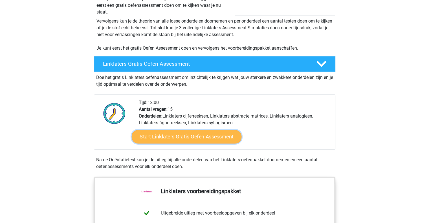
click at [194, 138] on link "Start Linklaters Gratis Oefen Assessment" at bounding box center [187, 137] width 110 height 14
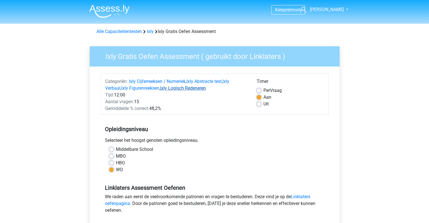
click at [181, 86] on link "Ixly Logisch Redeneren" at bounding box center [183, 88] width 46 height 5
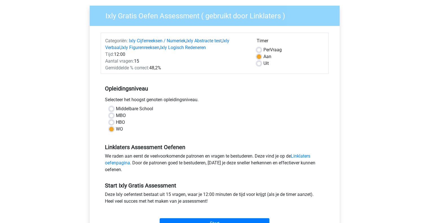
click at [264, 65] on label "Uit" at bounding box center [266, 63] width 5 height 7
click at [260, 65] on input "Uit" at bounding box center [259, 63] width 5 height 6
radio input "true"
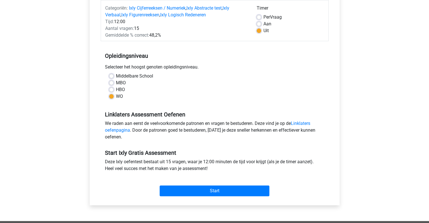
scroll to position [75, 0]
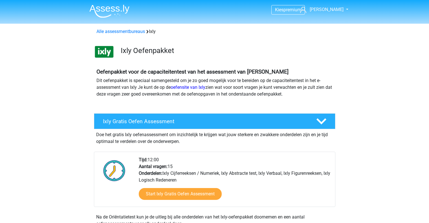
scroll to position [465, 0]
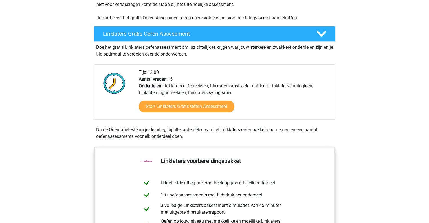
scroll to position [135, 0]
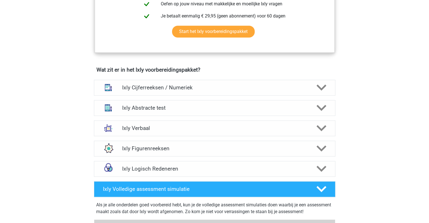
scroll to position [307, 0]
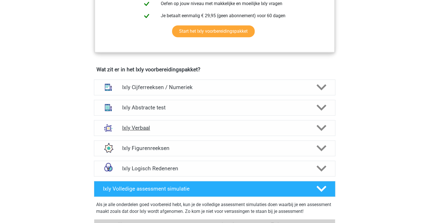
click at [177, 126] on h4 "Ixly Verbaal" at bounding box center [214, 128] width 185 height 6
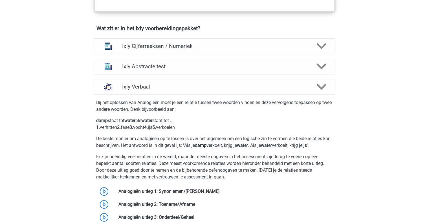
scroll to position [348, 0]
click at [149, 87] on h4 "Ixly Verbaal" at bounding box center [214, 87] width 185 height 6
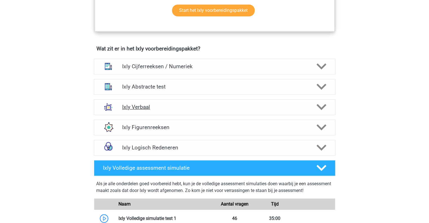
scroll to position [327, 0]
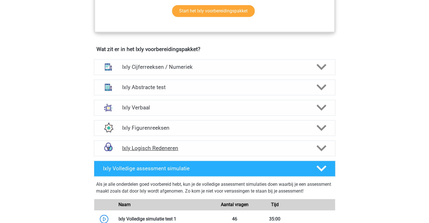
click at [156, 146] on h4 "Ixly Logisch Redeneren" at bounding box center [214, 148] width 185 height 6
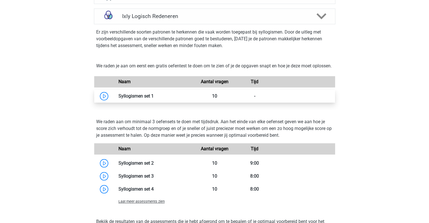
scroll to position [460, 0]
click at [154, 98] on link at bounding box center [154, 95] width 0 height 5
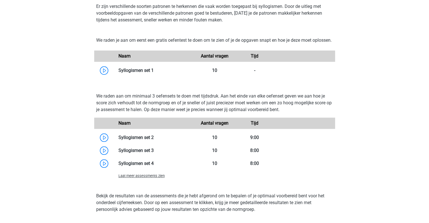
scroll to position [486, 0]
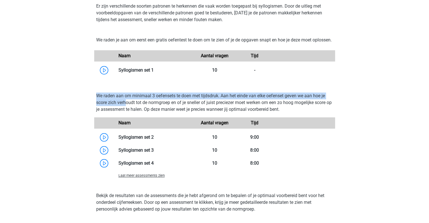
drag, startPoint x: 97, startPoint y: 101, endPoint x: 139, endPoint y: 110, distance: 43.3
click at [139, 110] on p "We raden aan om minimaal 3 oefensets te doen met tijdsdruk. Aan het einde van e…" at bounding box center [214, 103] width 237 height 20
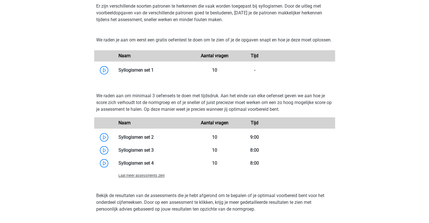
click at [141, 113] on p "We raden aan om minimaal 3 oefensets te doen met tijdsdruk. Aan het einde van e…" at bounding box center [214, 103] width 237 height 20
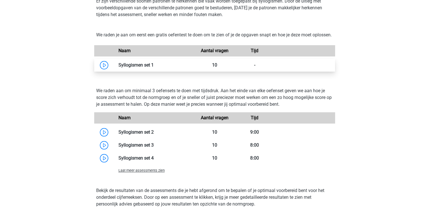
click at [154, 66] on link at bounding box center [154, 64] width 0 height 5
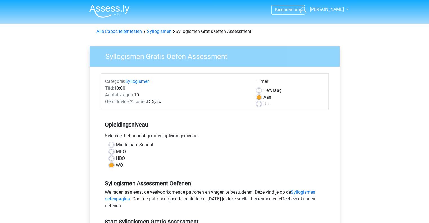
click at [264, 102] on label "Uit" at bounding box center [266, 104] width 5 height 7
click at [259, 102] on input "Uit" at bounding box center [259, 104] width 5 height 6
radio input "true"
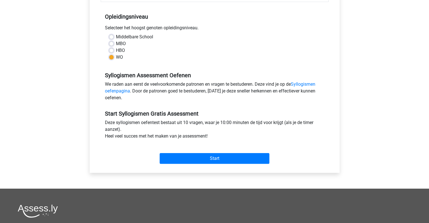
scroll to position [108, 0]
